Goal: Entertainment & Leisure: Consume media (video, audio)

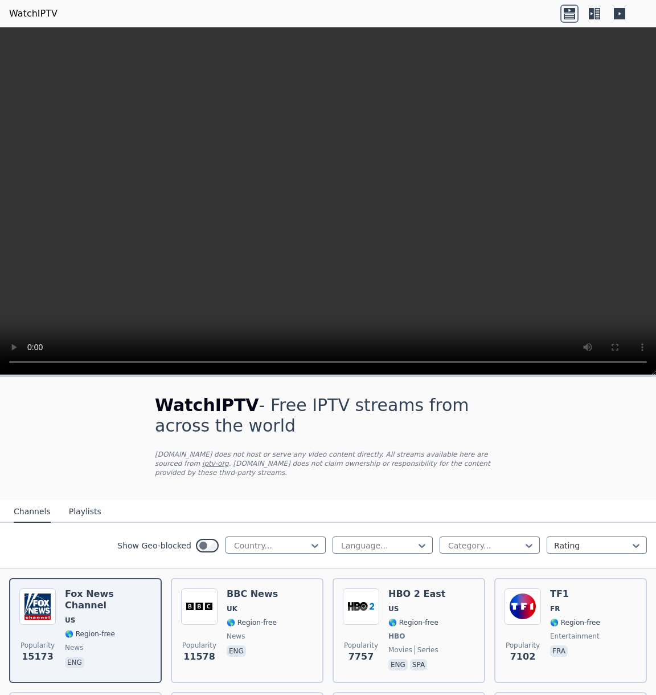
click at [11, 361] on video at bounding box center [328, 201] width 656 height 348
click at [15, 364] on video at bounding box center [328, 201] width 656 height 348
click at [211, 301] on video at bounding box center [328, 201] width 656 height 348
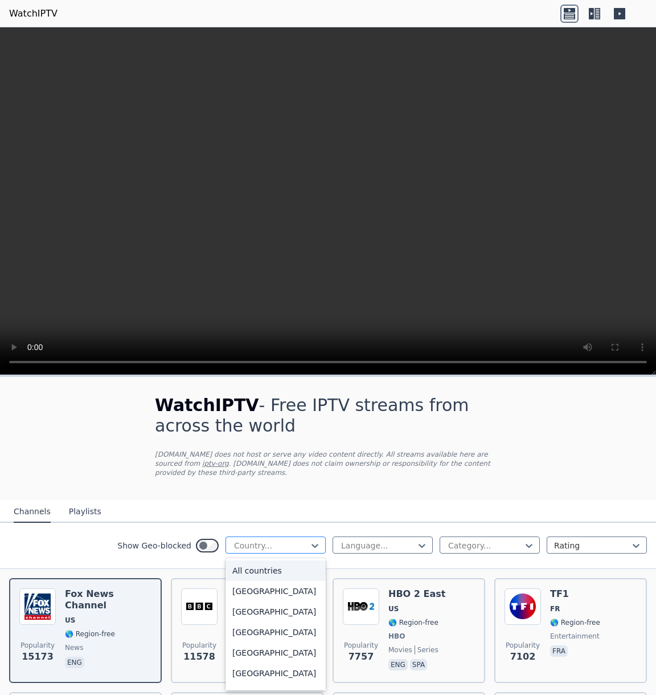
click at [307, 540] on div at bounding box center [271, 545] width 76 height 11
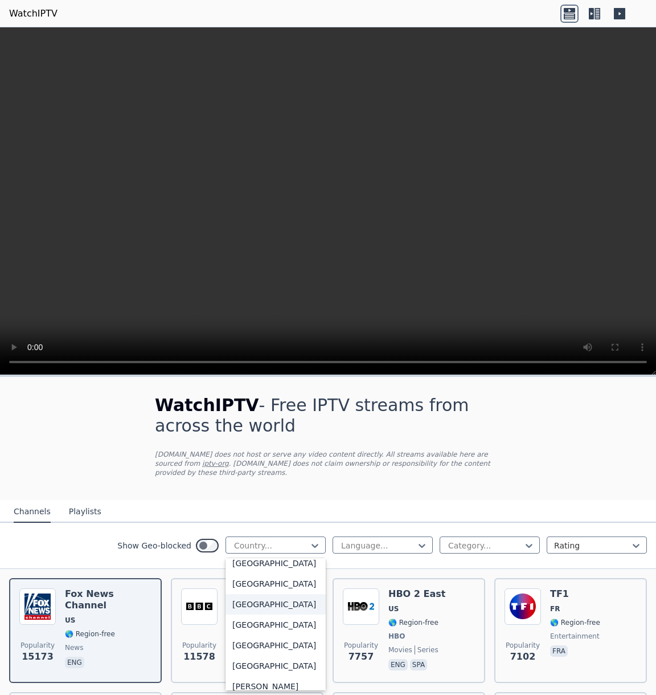
click at [289, 612] on div "[GEOGRAPHIC_DATA]" at bounding box center [276, 604] width 100 height 21
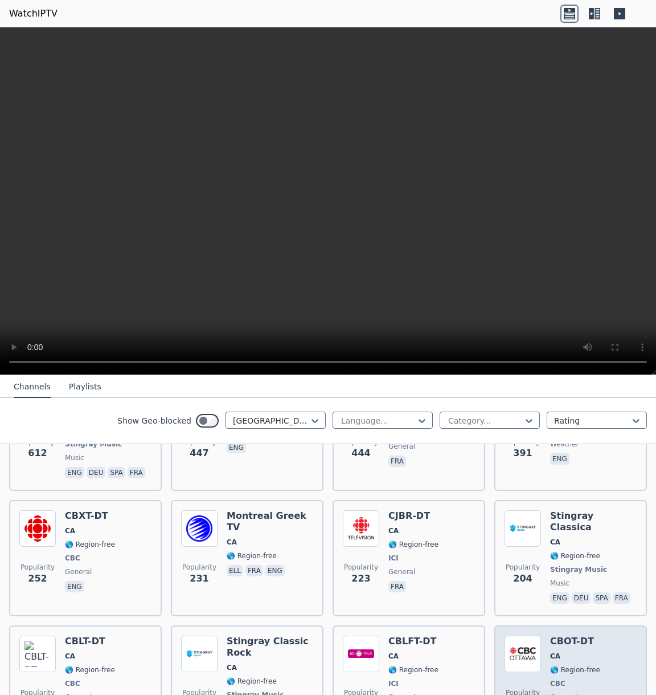
scroll to position [351, 0]
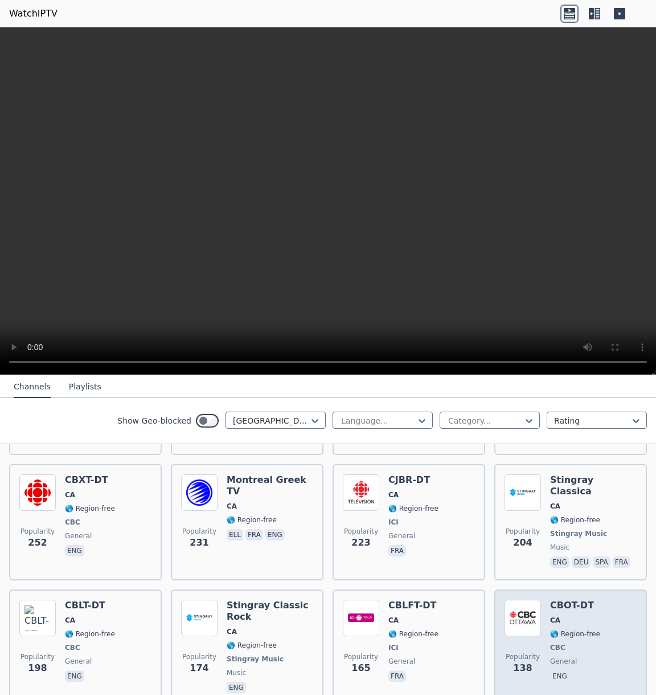
click at [624, 599] on div "Popularity 138 CBOT-DT CA 🌎 Region-free CBC general eng" at bounding box center [571, 647] width 132 height 96
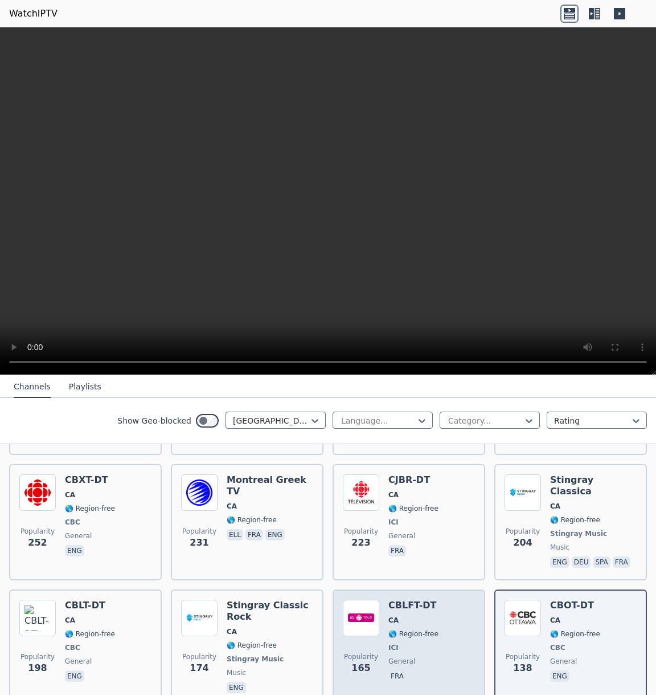
click at [425, 646] on div "CBLFT-DT CA 🌎 Region-free ICI general fra" at bounding box center [414, 647] width 50 height 96
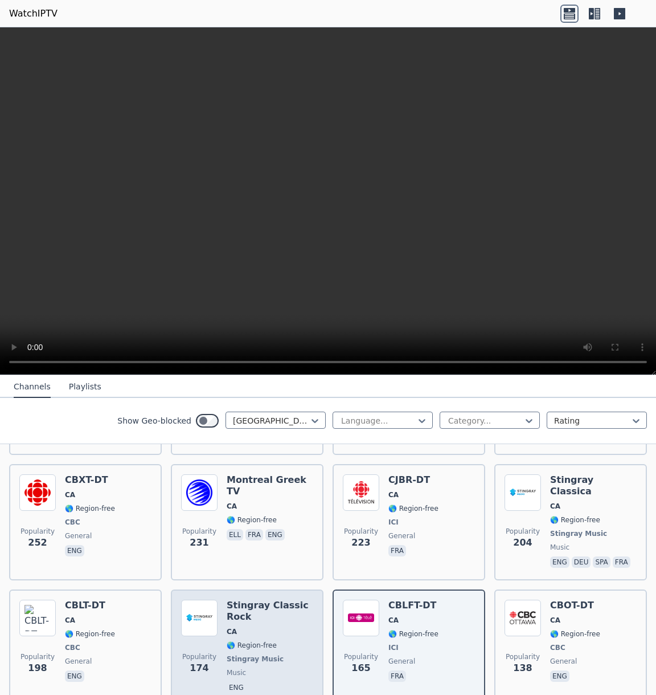
click at [244, 599] on h6 "Stingray Classic Rock" at bounding box center [270, 610] width 87 height 23
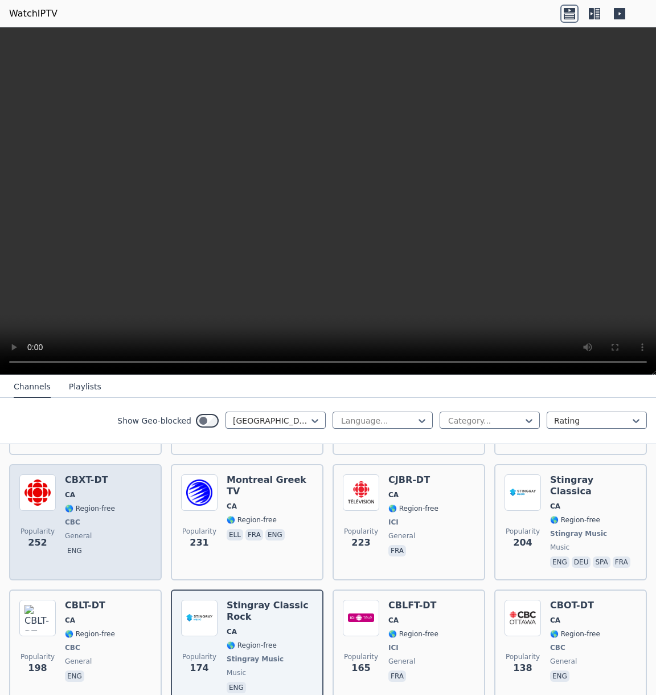
click at [120, 523] on div "Popularity 252 CBXT-DT CA 🌎 Region-free CBC general eng" at bounding box center [85, 522] width 132 height 96
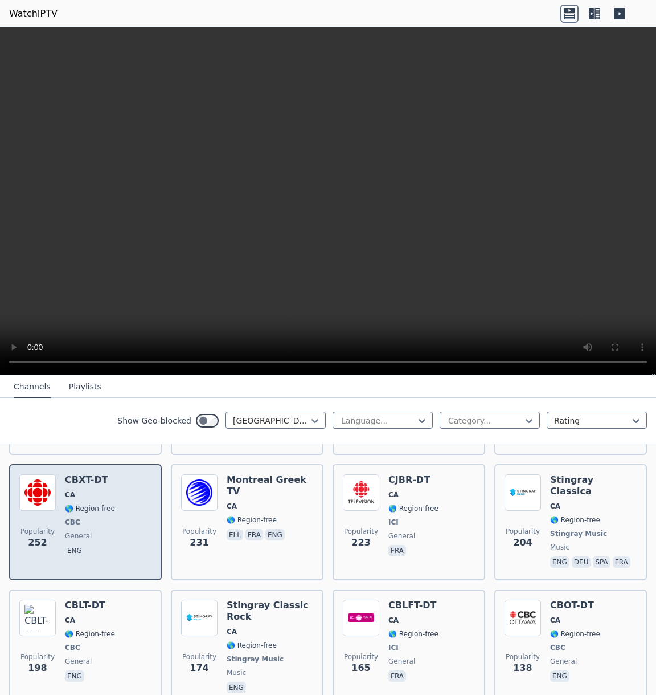
click at [97, 532] on div "CBXT-DT CA 🌎 Region-free CBC general eng" at bounding box center [90, 522] width 50 height 96
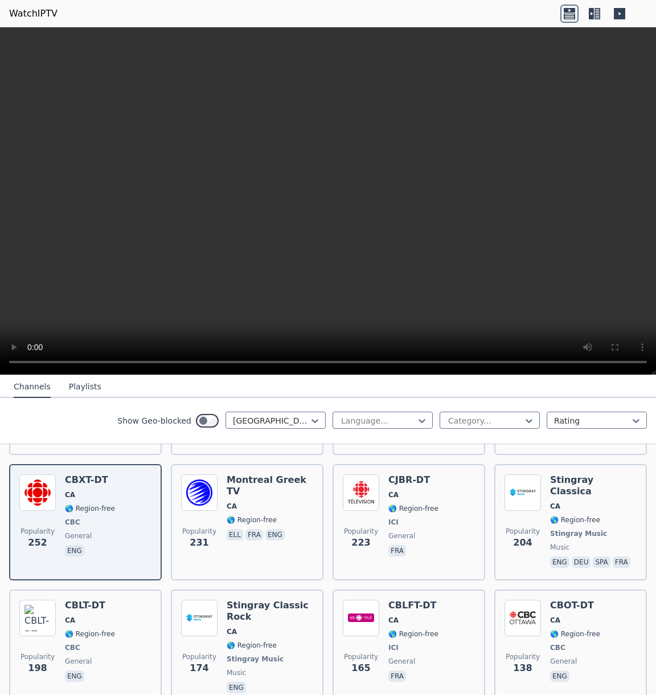
scroll to position [0, 0]
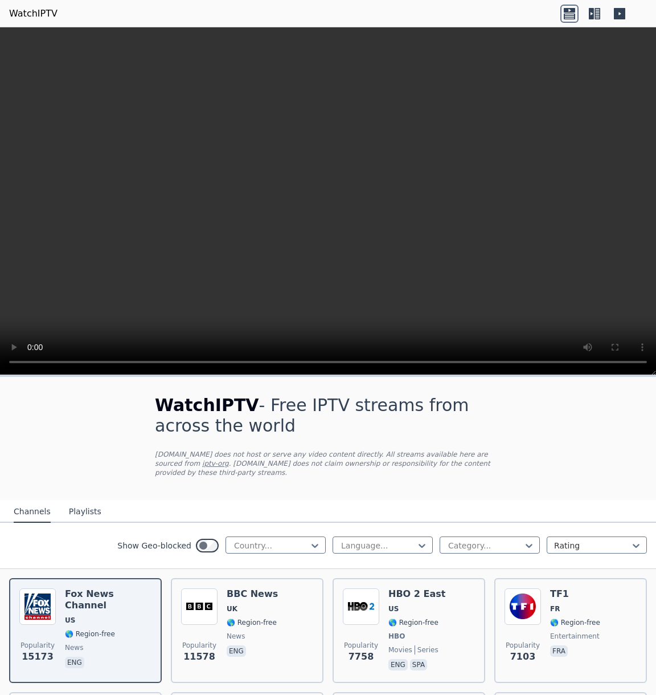
click at [76, 515] on button "Playlists" at bounding box center [85, 512] width 32 height 22
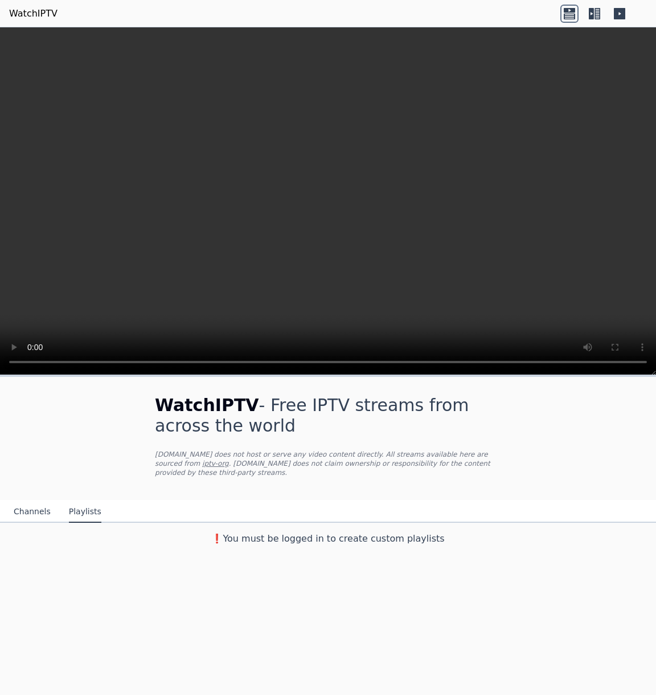
click at [37, 508] on button "Channels" at bounding box center [32, 512] width 37 height 22
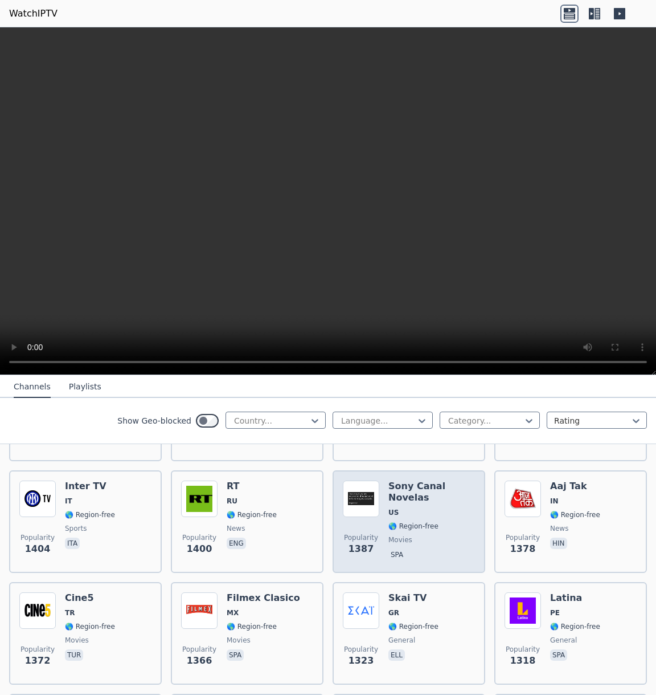
scroll to position [1302, 0]
